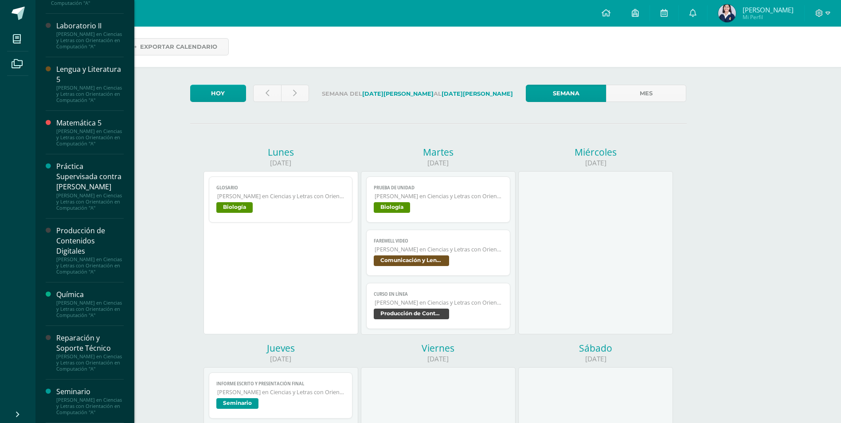
scroll to position [565, 0]
click at [70, 333] on div "Reparación y Soporte Técnico" at bounding box center [89, 343] width 67 height 20
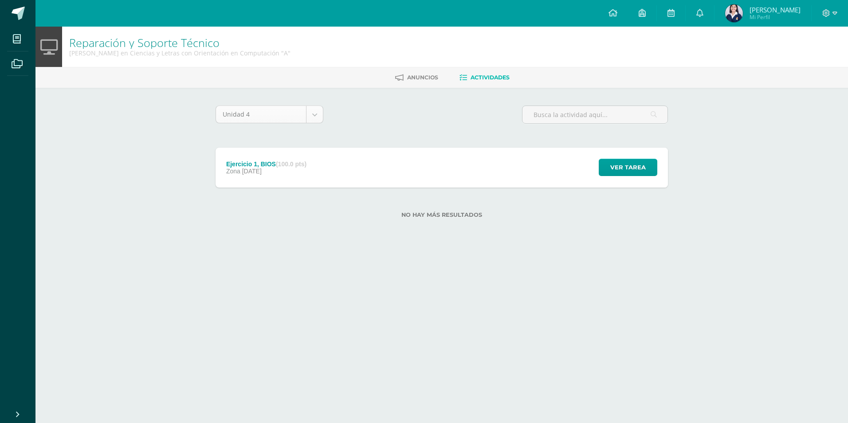
click at [320, 113] on body "Mis cursos Archivos Cerrar panel Asesoría [PERSON_NAME] en Ciencias y Letras co…" at bounding box center [424, 123] width 848 height 247
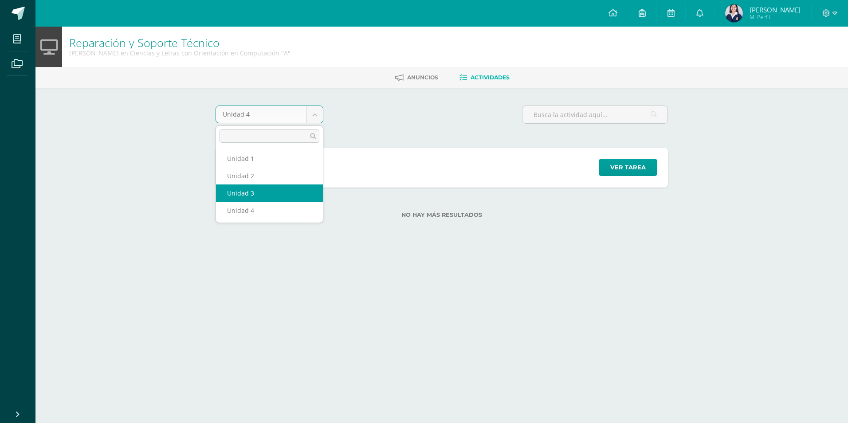
select select "Unidad 3"
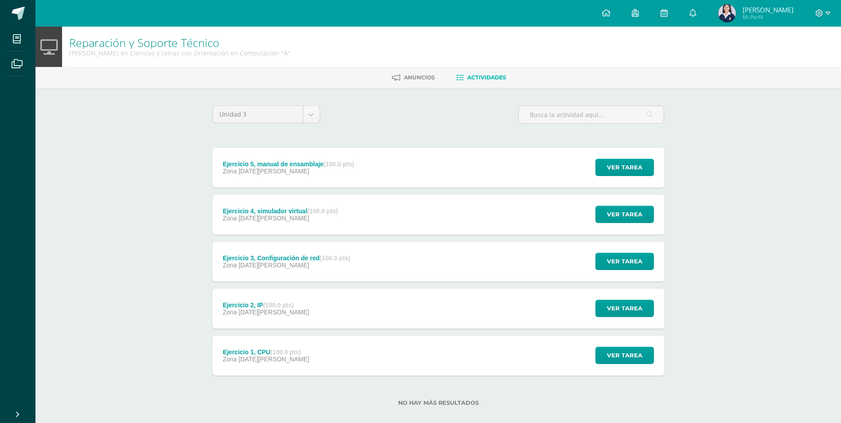
click at [260, 204] on div "Ejercicio 4, simulador virtual (100.0 pts) Zona [DATE][PERSON_NAME]" at bounding box center [280, 215] width 137 height 40
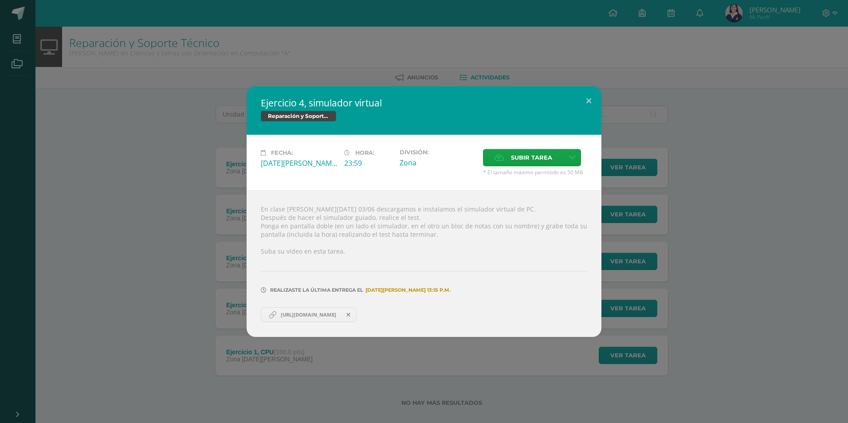
click at [267, 313] on icon at bounding box center [272, 315] width 12 height 12
